Goal: Task Accomplishment & Management: Manage account settings

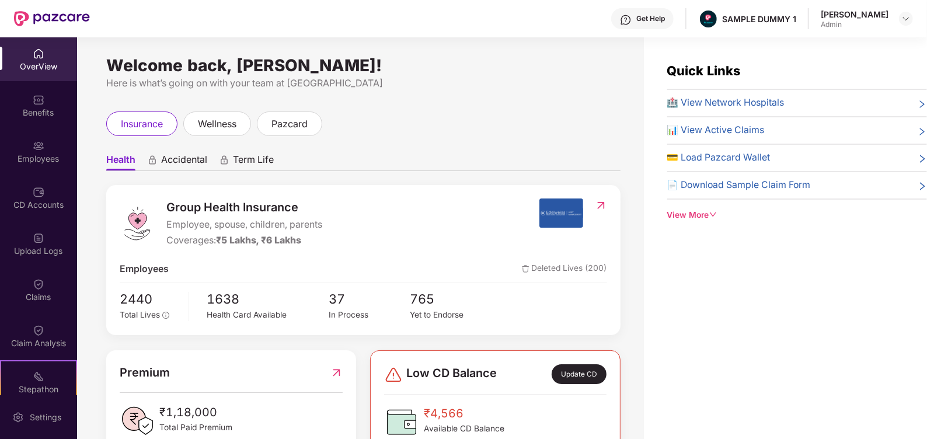
click at [660, 22] on div "Get Help" at bounding box center [650, 18] width 29 height 9
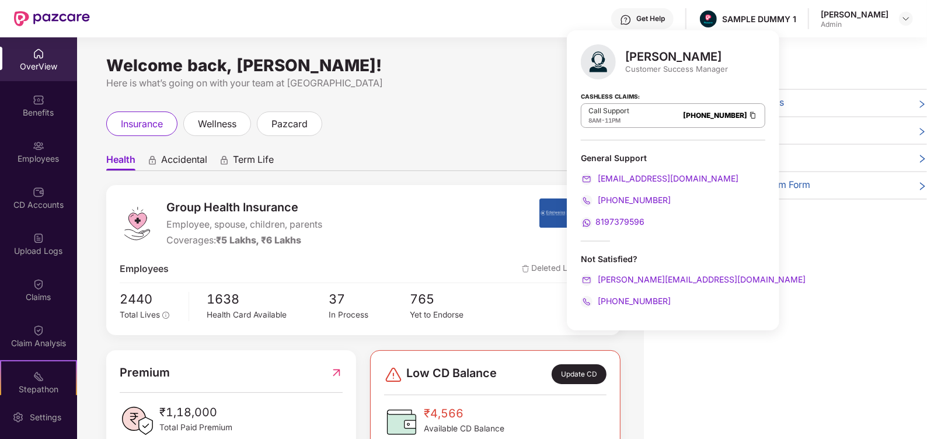
click at [751, 264] on div "Quick Links 🏥 View Network Hospitals 📊 View Active Claims 💳 Load Pazcard Wallet…" at bounding box center [785, 256] width 283 height 439
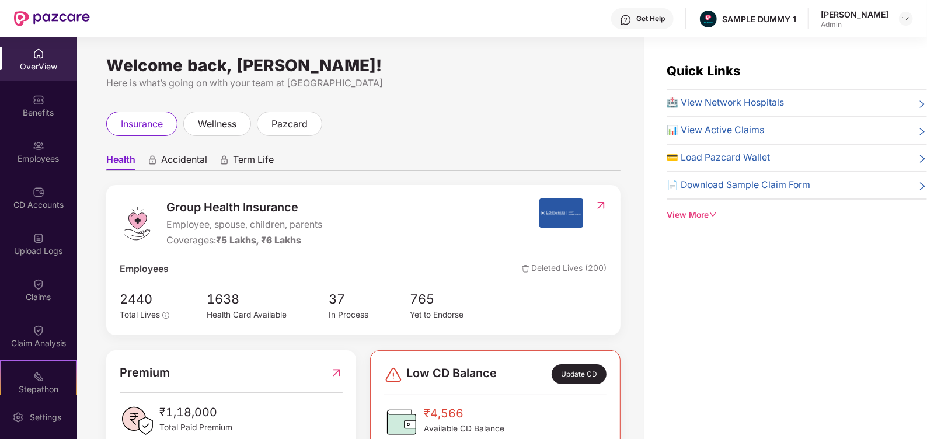
click at [697, 214] on div "View More" at bounding box center [797, 215] width 260 height 13
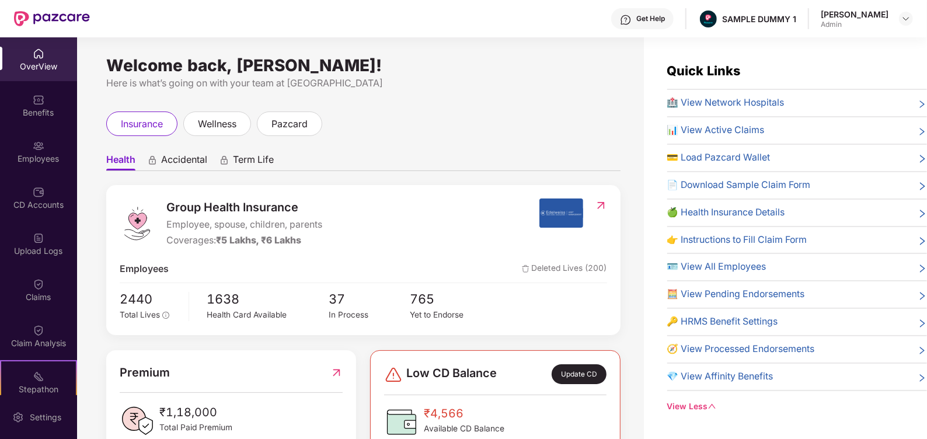
click at [695, 407] on div "View Less" at bounding box center [797, 406] width 260 height 13
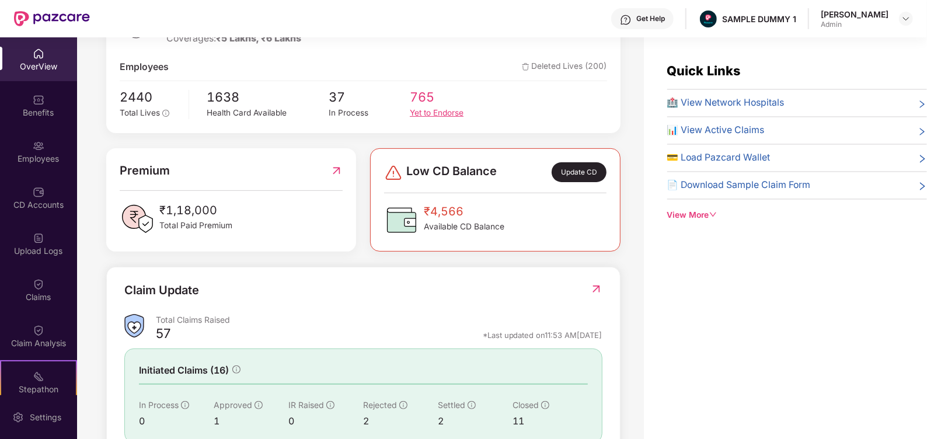
scroll to position [273, 0]
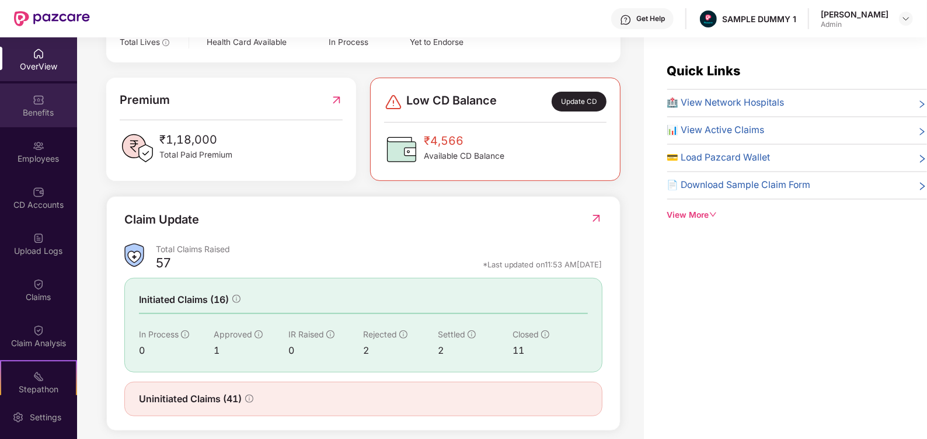
click at [23, 118] on div "Benefits" at bounding box center [38, 105] width 77 height 44
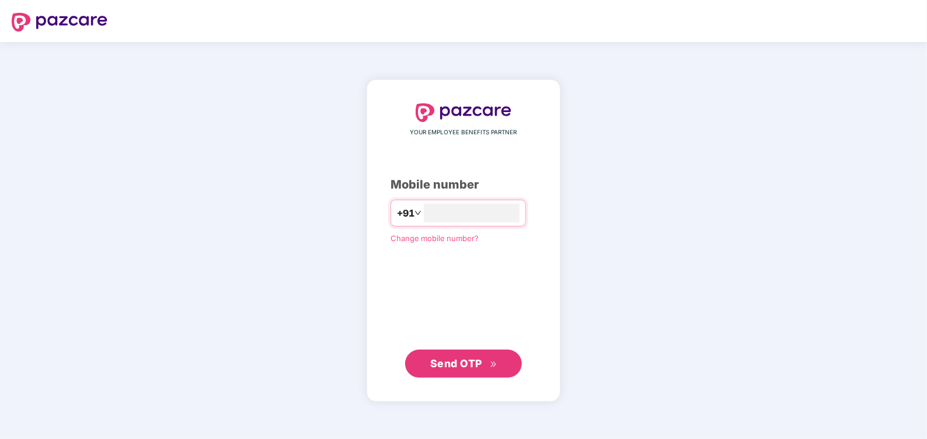
type input "**********"
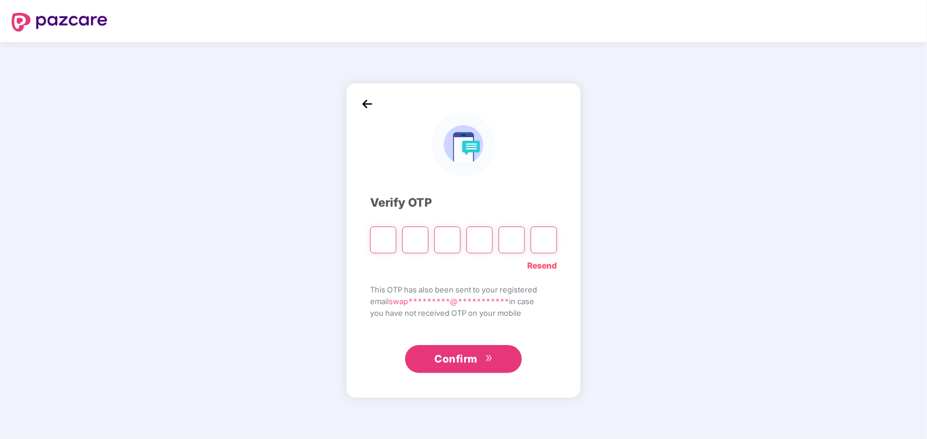
type input "*"
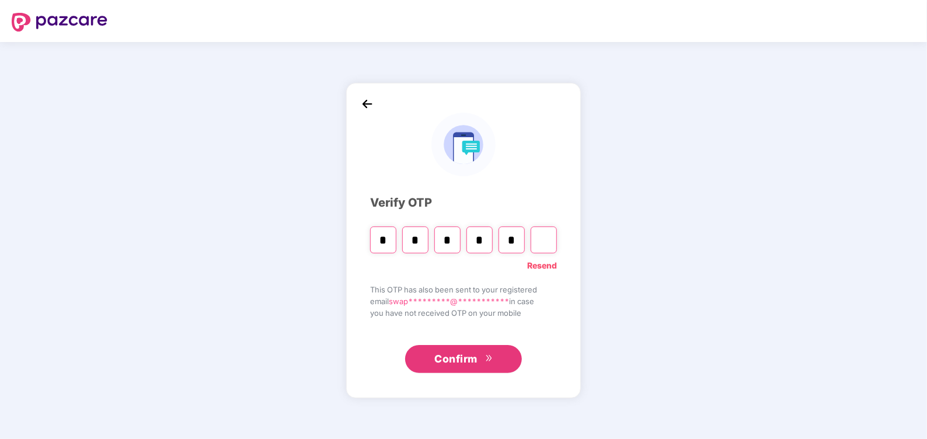
type input "*"
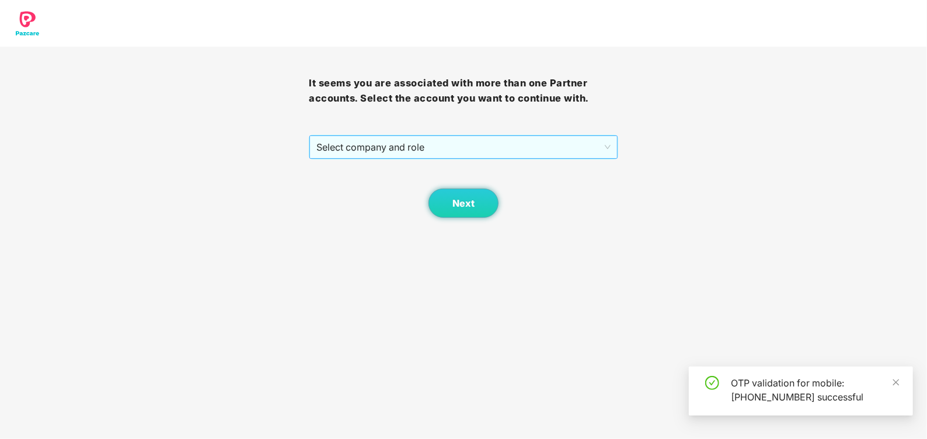
click at [382, 147] on span "Select company and role" at bounding box center [463, 147] width 294 height 22
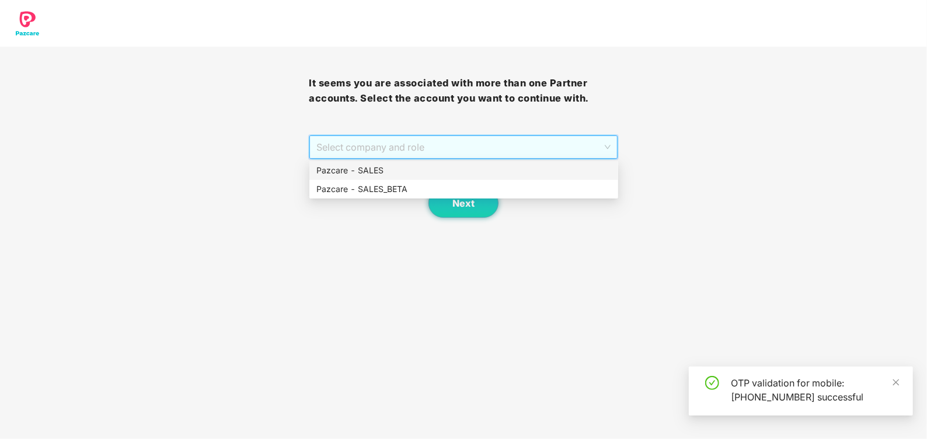
click at [343, 172] on div "Pazcare - SALES" at bounding box center [463, 170] width 295 height 13
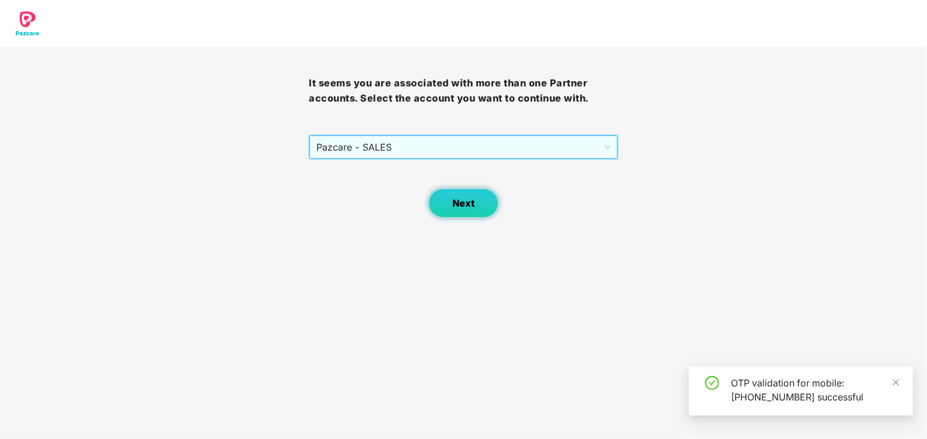
click at [473, 204] on span "Next" at bounding box center [463, 203] width 22 height 11
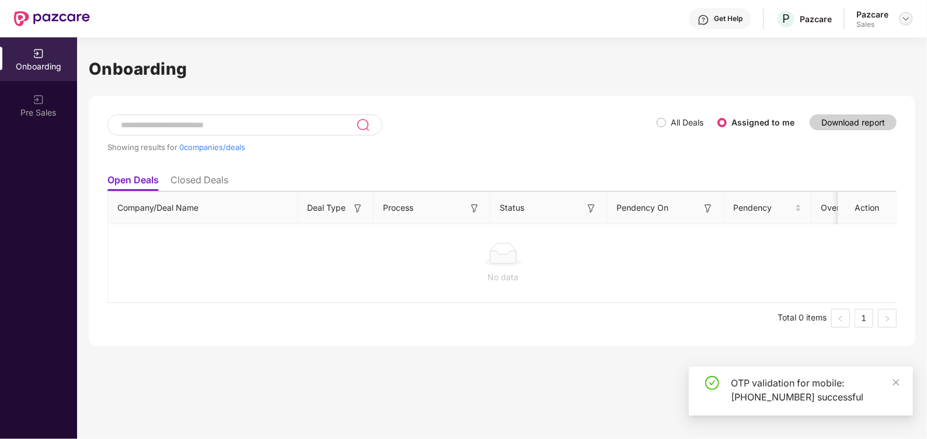
click at [904, 22] on img at bounding box center [905, 18] width 9 height 9
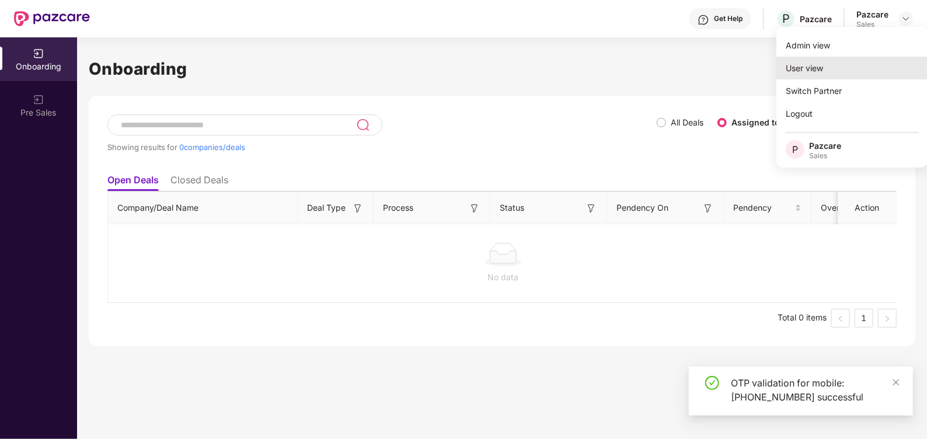
click at [863, 58] on div "User view" at bounding box center [852, 68] width 152 height 23
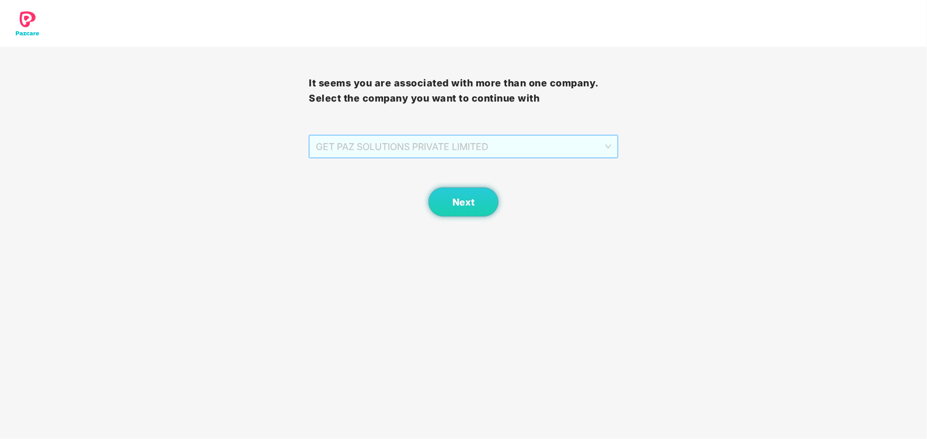
click at [444, 145] on span "GET PAZ SOLUTIONS PRIVATE LIMITED" at bounding box center [463, 146] width 295 height 22
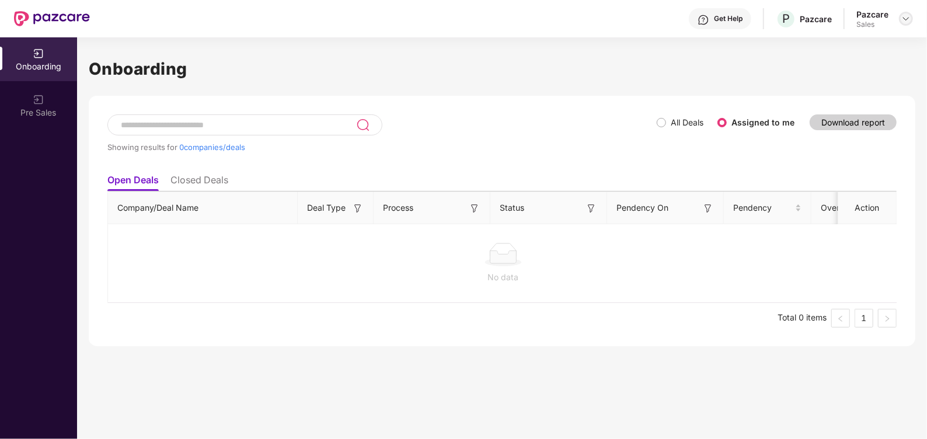
click at [903, 14] on img at bounding box center [905, 18] width 9 height 9
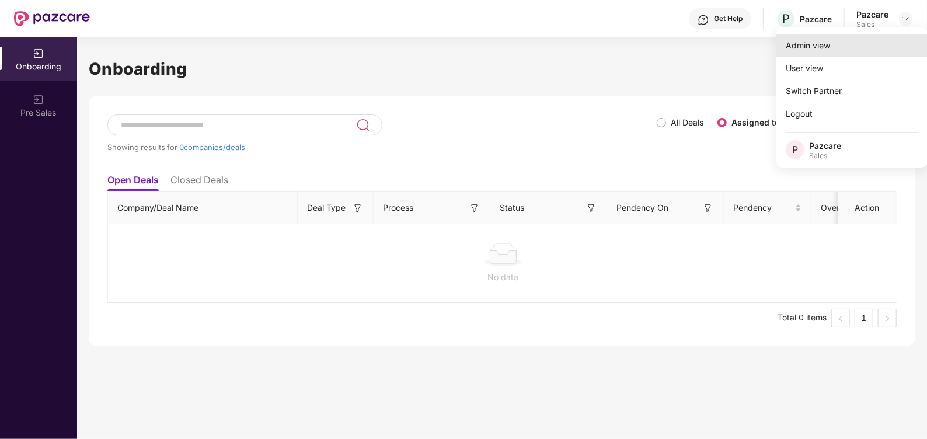
click at [866, 40] on div "Admin view" at bounding box center [852, 45] width 152 height 23
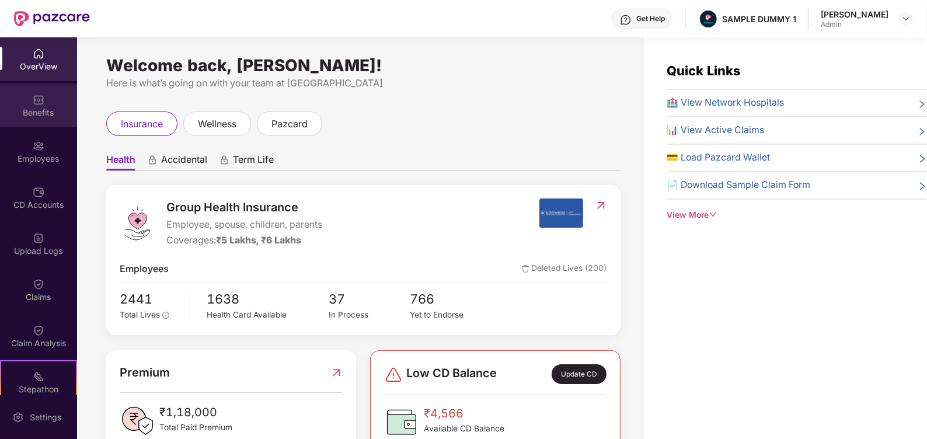
click at [43, 98] on div "Benefits" at bounding box center [38, 105] width 77 height 44
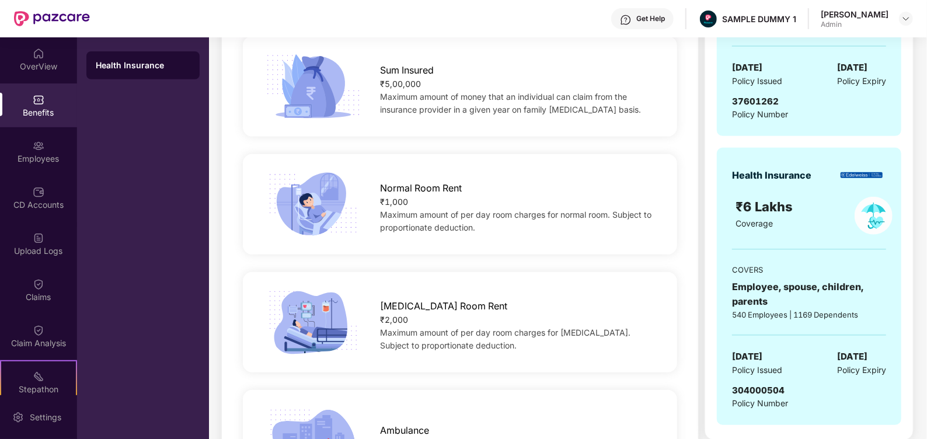
scroll to position [210, 0]
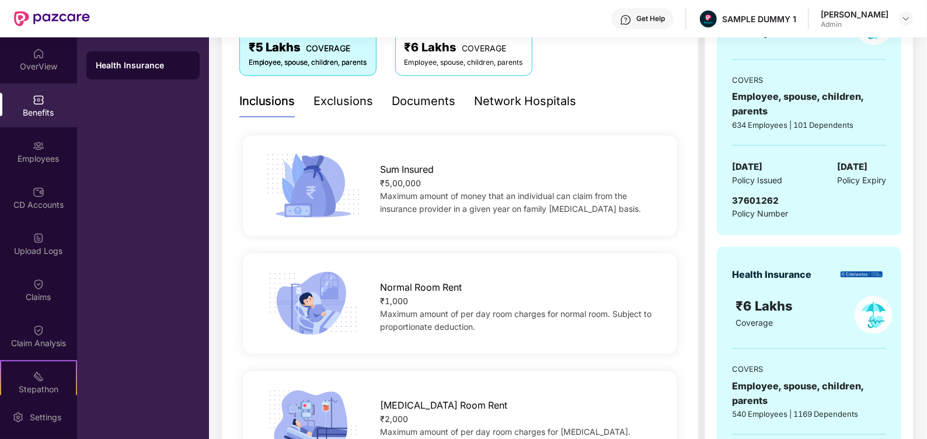
click at [341, 111] on div "Exclusions" at bounding box center [344, 101] width 60 height 32
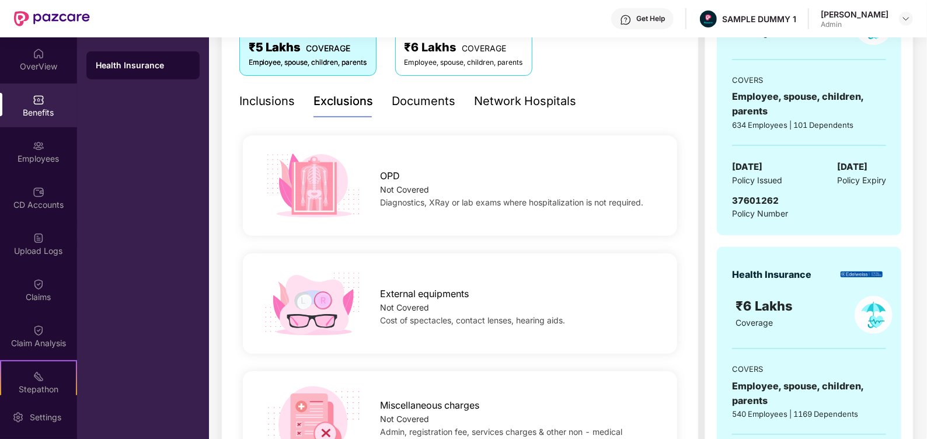
click at [423, 111] on div "Documents" at bounding box center [424, 101] width 64 height 32
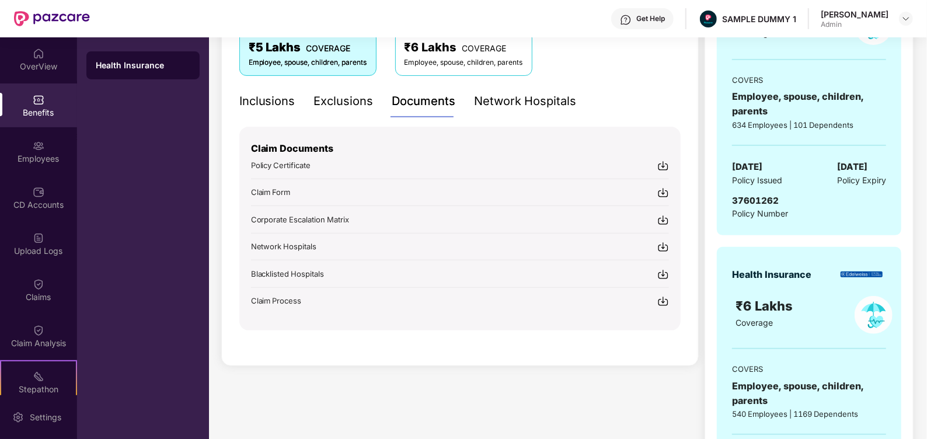
click at [514, 107] on div "Network Hospitals" at bounding box center [526, 101] width 102 height 18
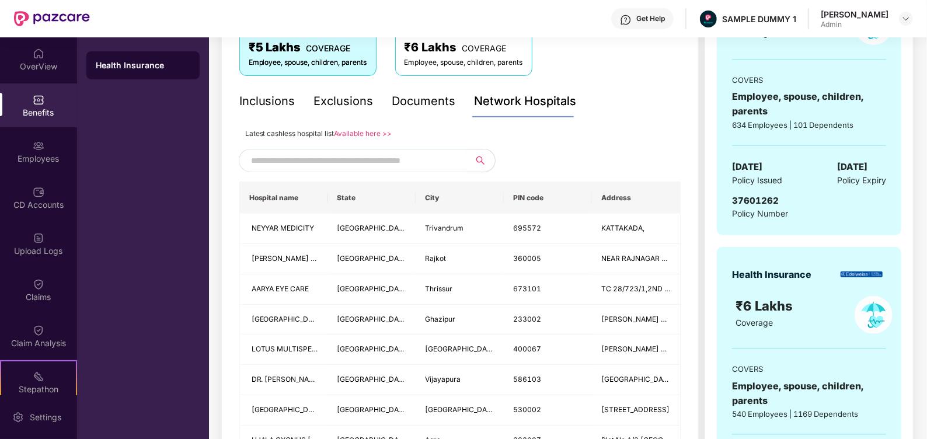
click at [341, 156] on input "text" at bounding box center [351, 161] width 200 height 18
type input "*"
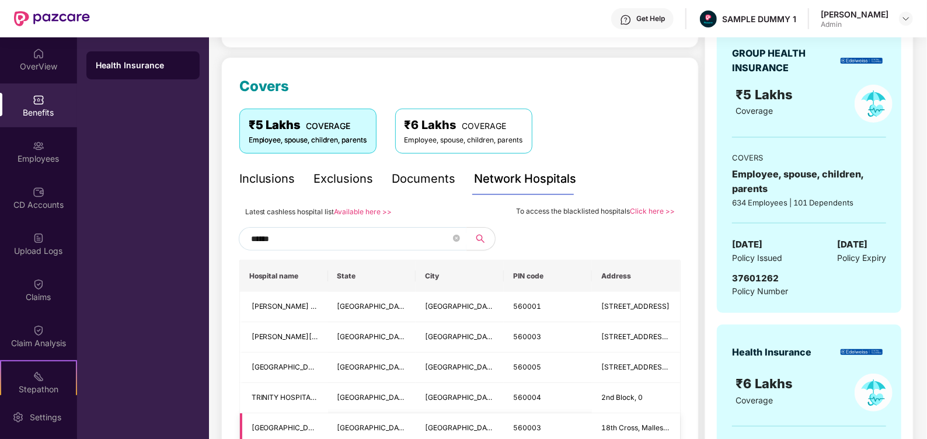
scroll to position [97, 0]
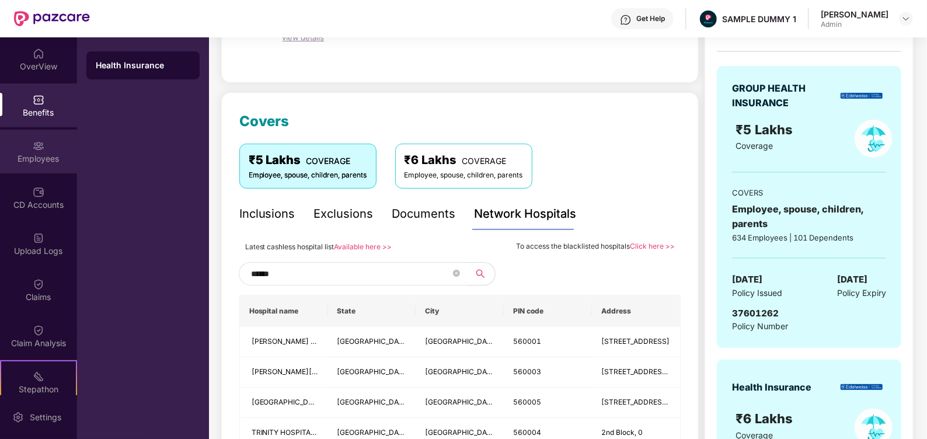
type input "******"
click at [8, 147] on div "Employees" at bounding box center [38, 152] width 77 height 44
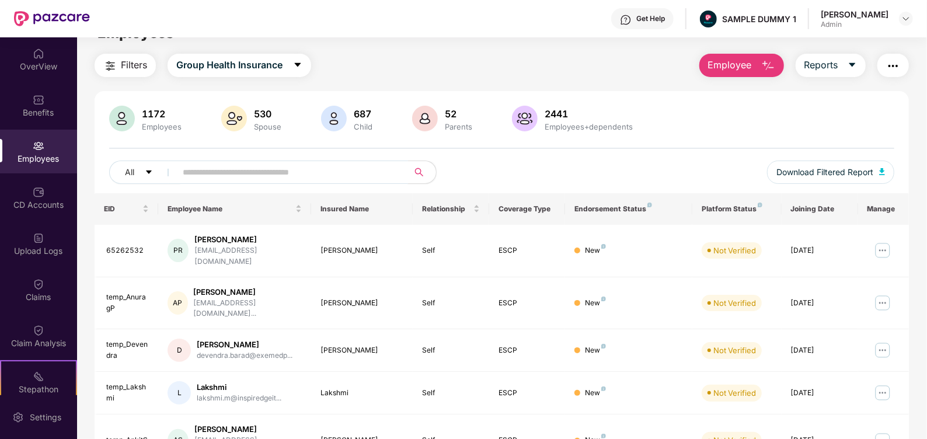
scroll to position [24, 0]
click at [723, 64] on span "Employee" at bounding box center [730, 65] width 44 height 15
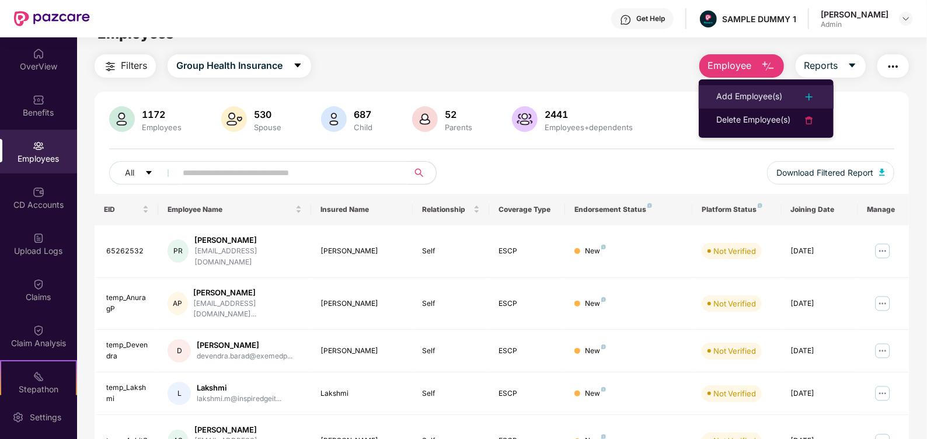
click at [734, 90] on div "Add Employee(s)" at bounding box center [749, 97] width 66 height 14
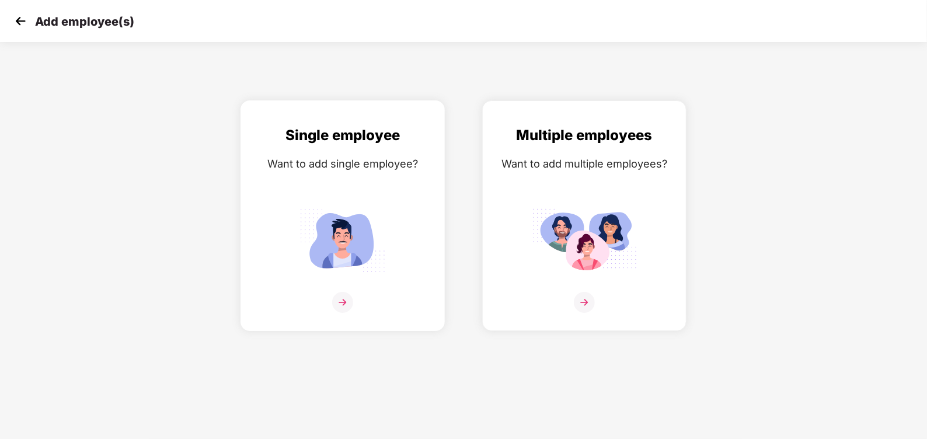
click at [341, 298] on img at bounding box center [342, 302] width 21 height 21
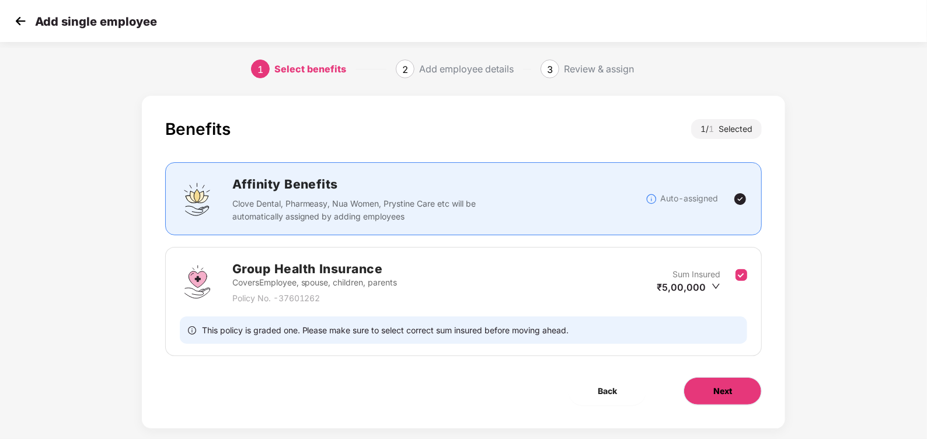
click at [722, 391] on span "Next" at bounding box center [722, 391] width 19 height 13
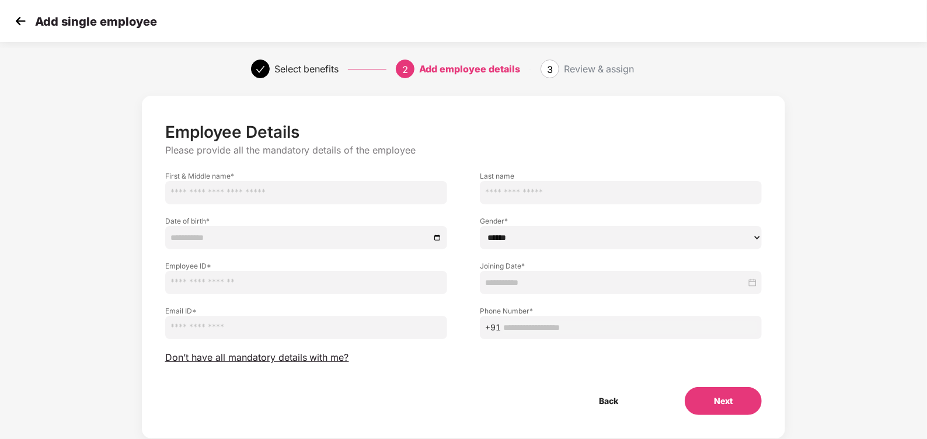
click at [12, 20] on img at bounding box center [21, 21] width 18 height 18
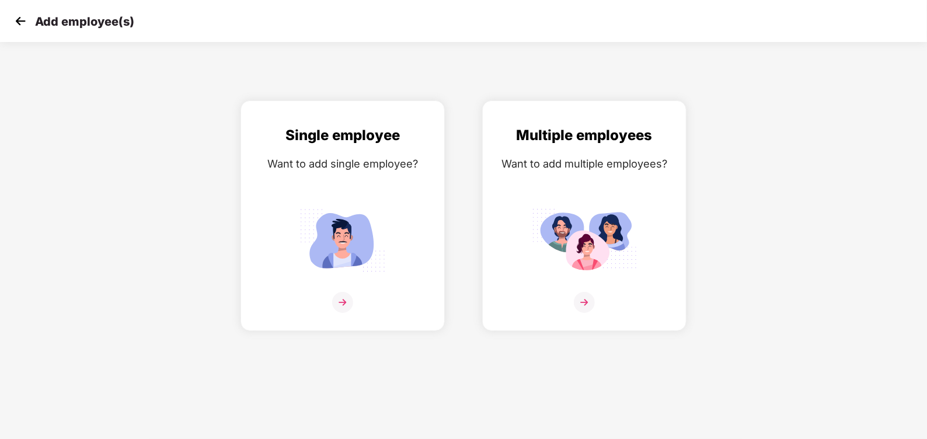
click at [12, 20] on img at bounding box center [21, 21] width 18 height 18
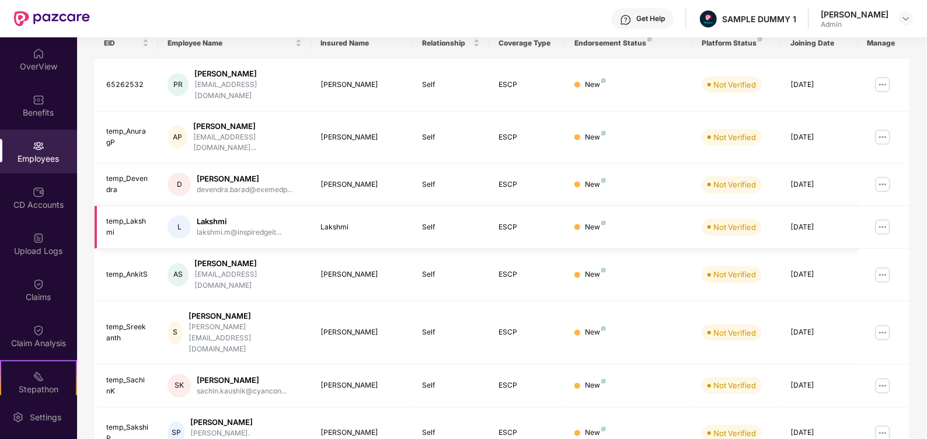
scroll to position [277, 0]
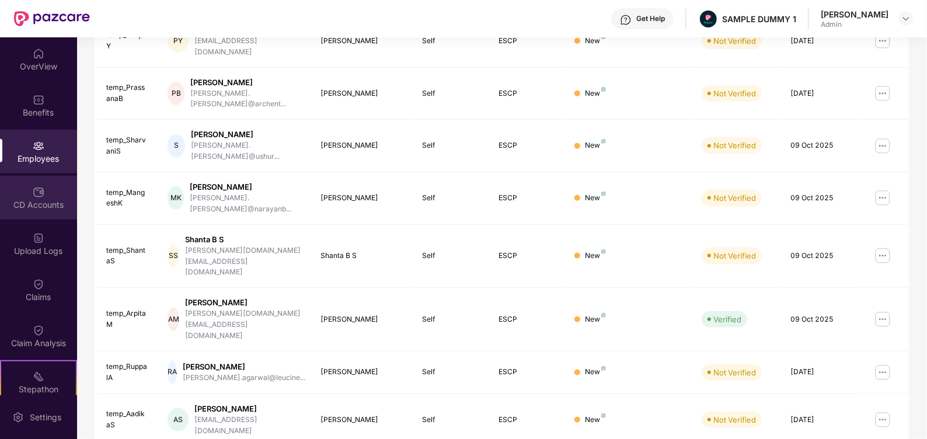
click at [40, 196] on img at bounding box center [39, 192] width 12 height 12
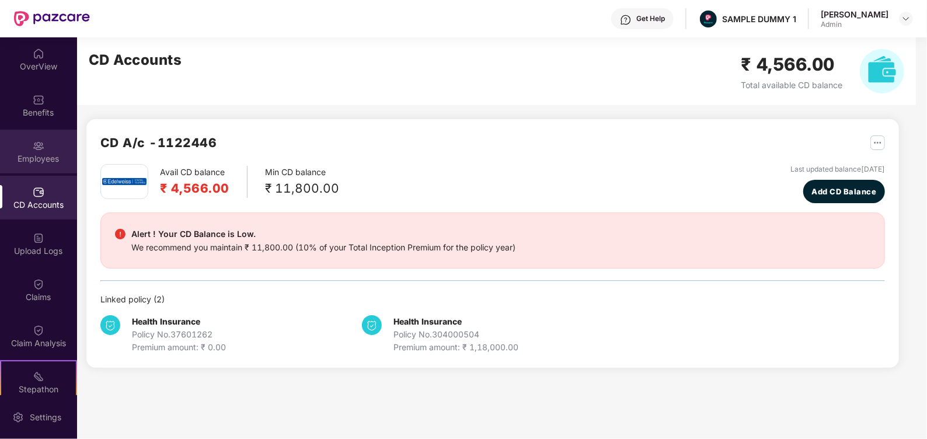
click at [41, 154] on div "Employees" at bounding box center [38, 159] width 77 height 12
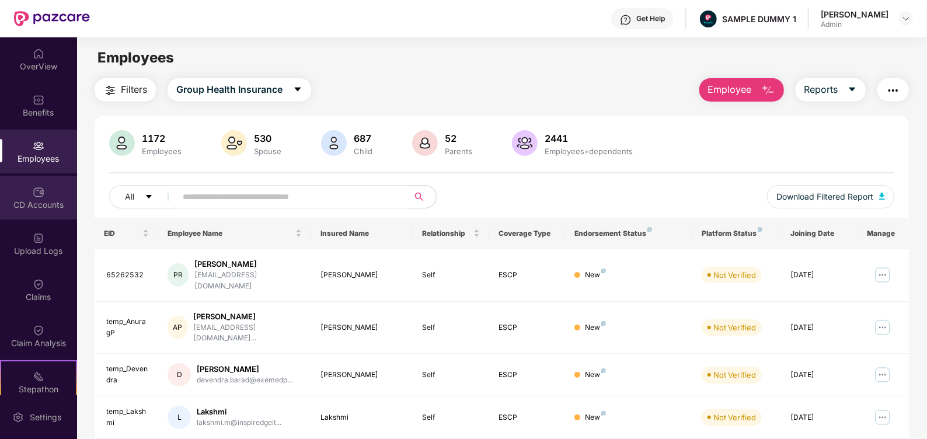
click at [48, 196] on div "CD Accounts" at bounding box center [38, 198] width 77 height 44
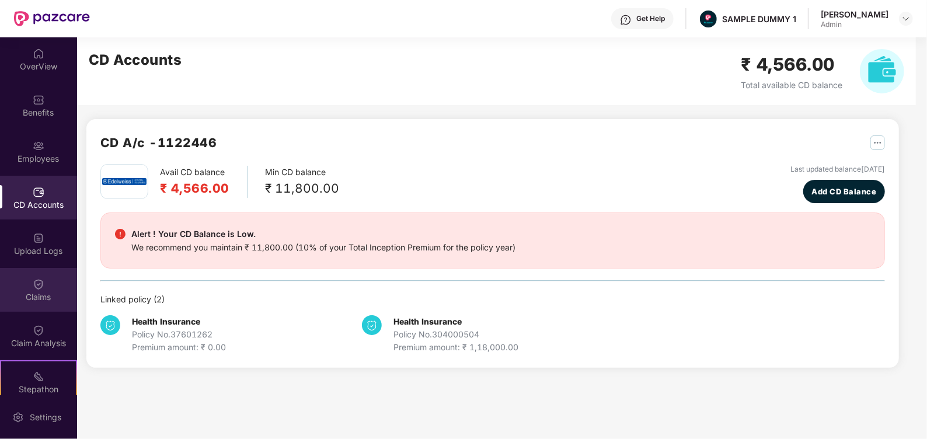
click at [44, 291] on div "Claims" at bounding box center [38, 297] width 77 height 12
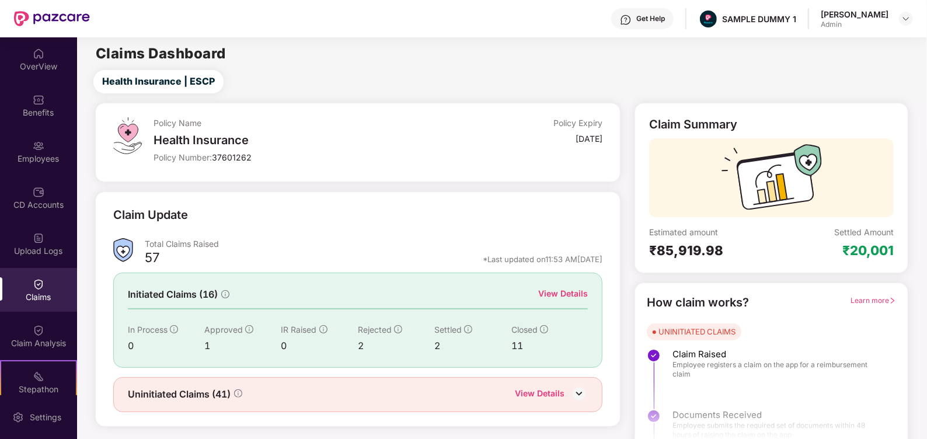
click at [554, 295] on div "View Details" at bounding box center [563, 293] width 50 height 13
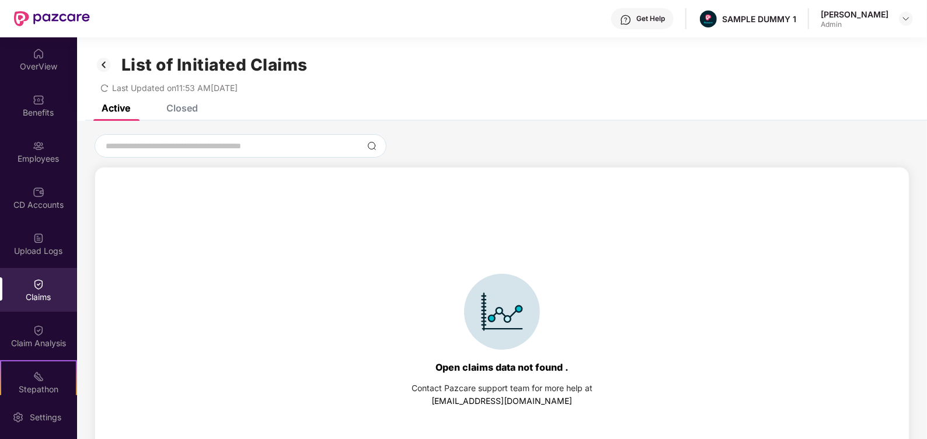
scroll to position [50, 0]
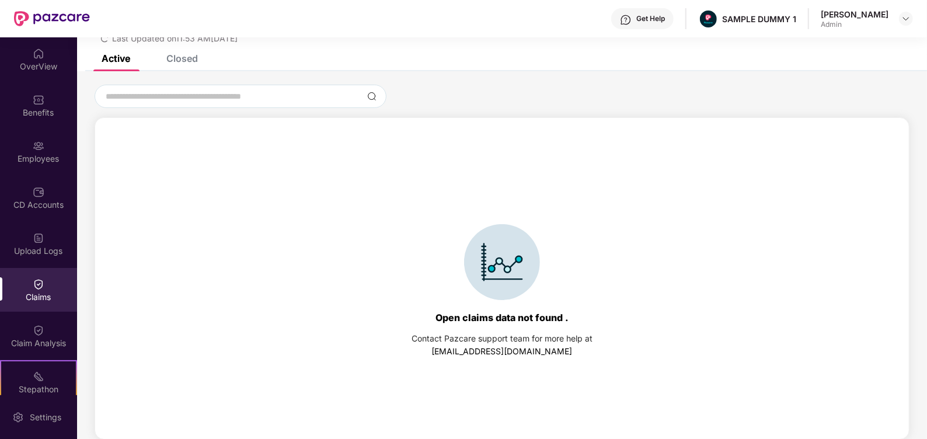
click at [186, 64] on div "Closed" at bounding box center [173, 59] width 49 height 26
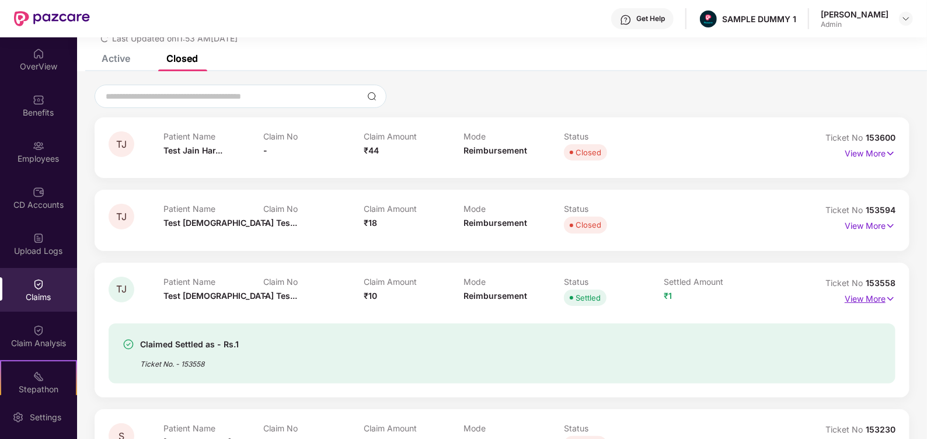
click at [863, 304] on p "View More" at bounding box center [870, 298] width 51 height 16
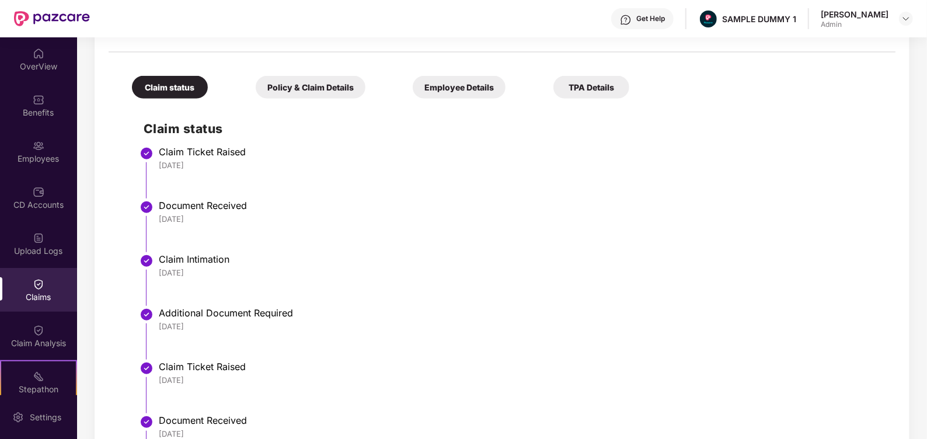
scroll to position [444, 0]
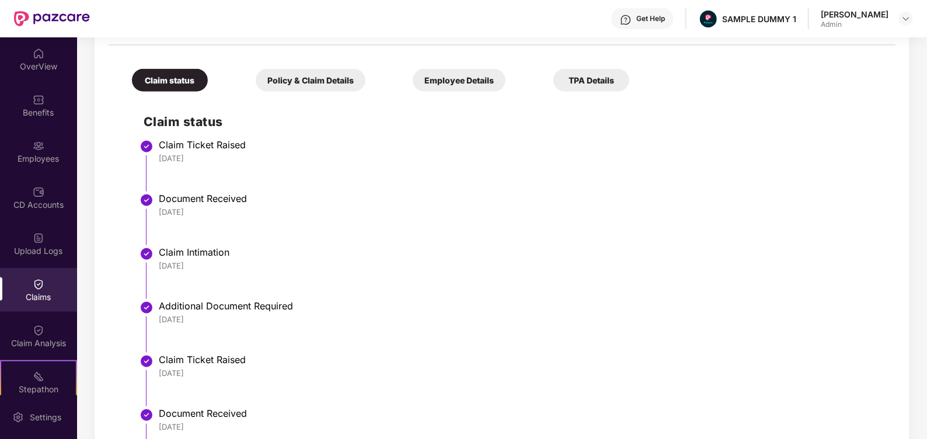
click at [321, 74] on div "Policy & Claim Details" at bounding box center [311, 80] width 110 height 23
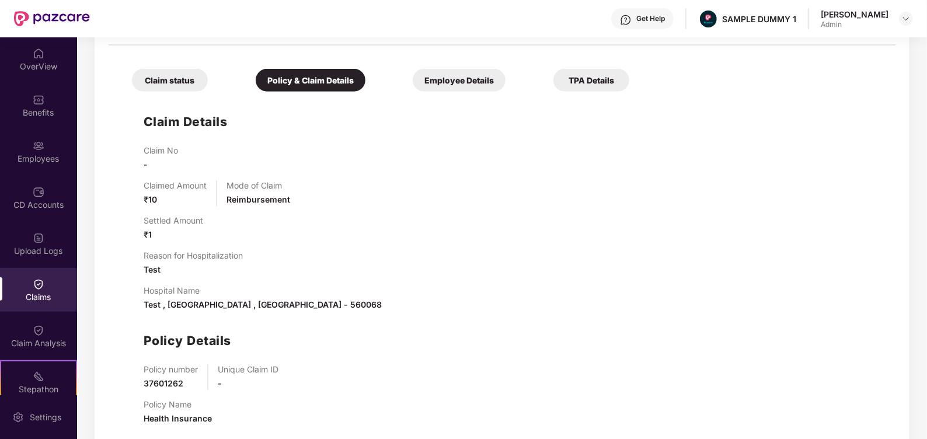
click at [468, 72] on div "Employee Details" at bounding box center [459, 80] width 93 height 23
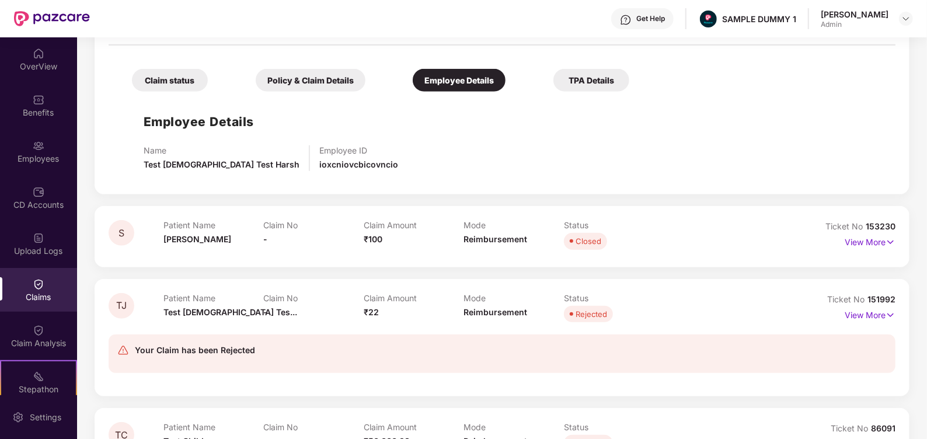
click at [604, 76] on div "TPA Details" at bounding box center [591, 80] width 76 height 23
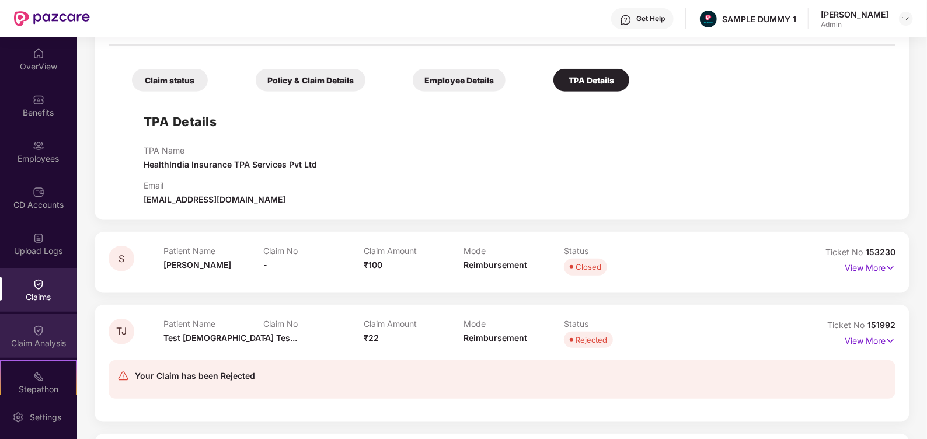
click at [48, 328] on div "Claim Analysis" at bounding box center [38, 336] width 77 height 44
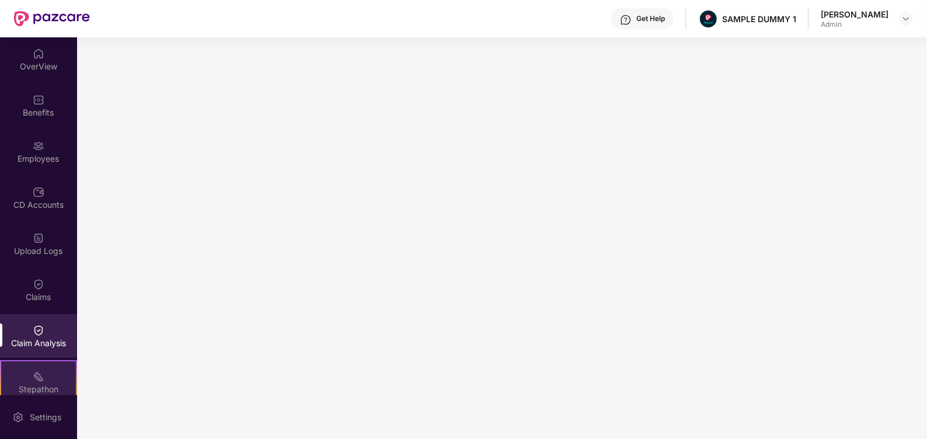
click at [51, 382] on div "Stepathon New Challenge" at bounding box center [38, 382] width 77 height 44
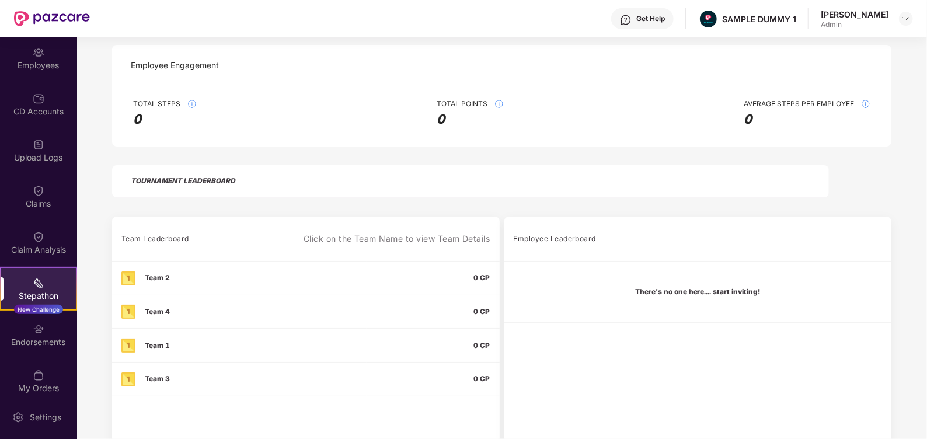
scroll to position [184, 0]
drag, startPoint x: 53, startPoint y: 426, endPoint x: 43, endPoint y: 424, distance: 9.5
click at [43, 424] on div "Settings" at bounding box center [38, 417] width 77 height 44
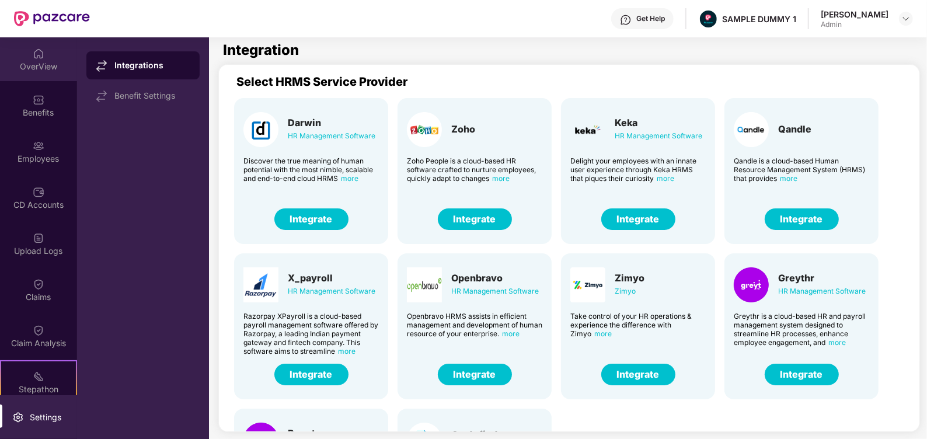
click at [44, 58] on div "OverView" at bounding box center [38, 59] width 77 height 44
